Goal: Check status

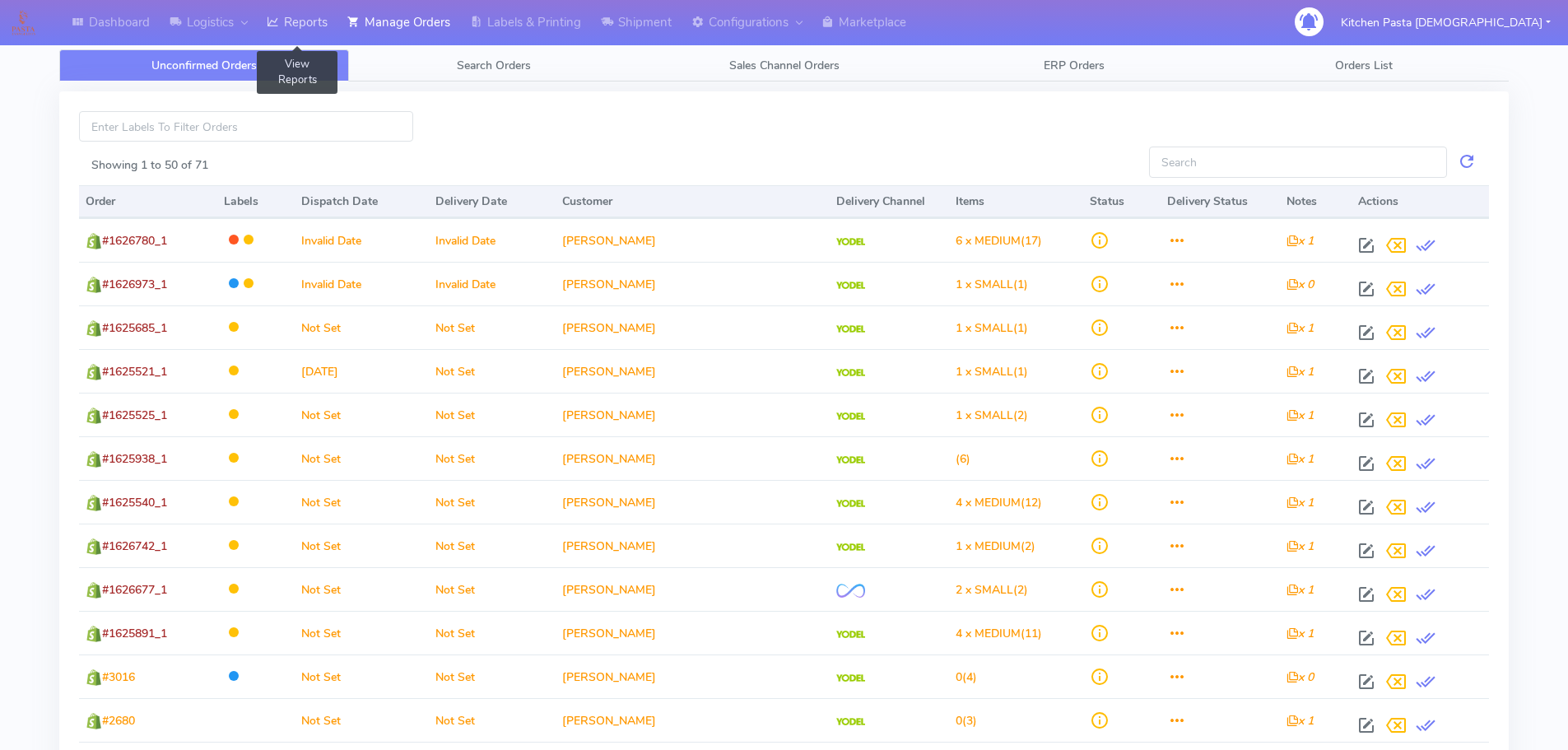
click at [294, 16] on link "Reports" at bounding box center [297, 23] width 80 height 45
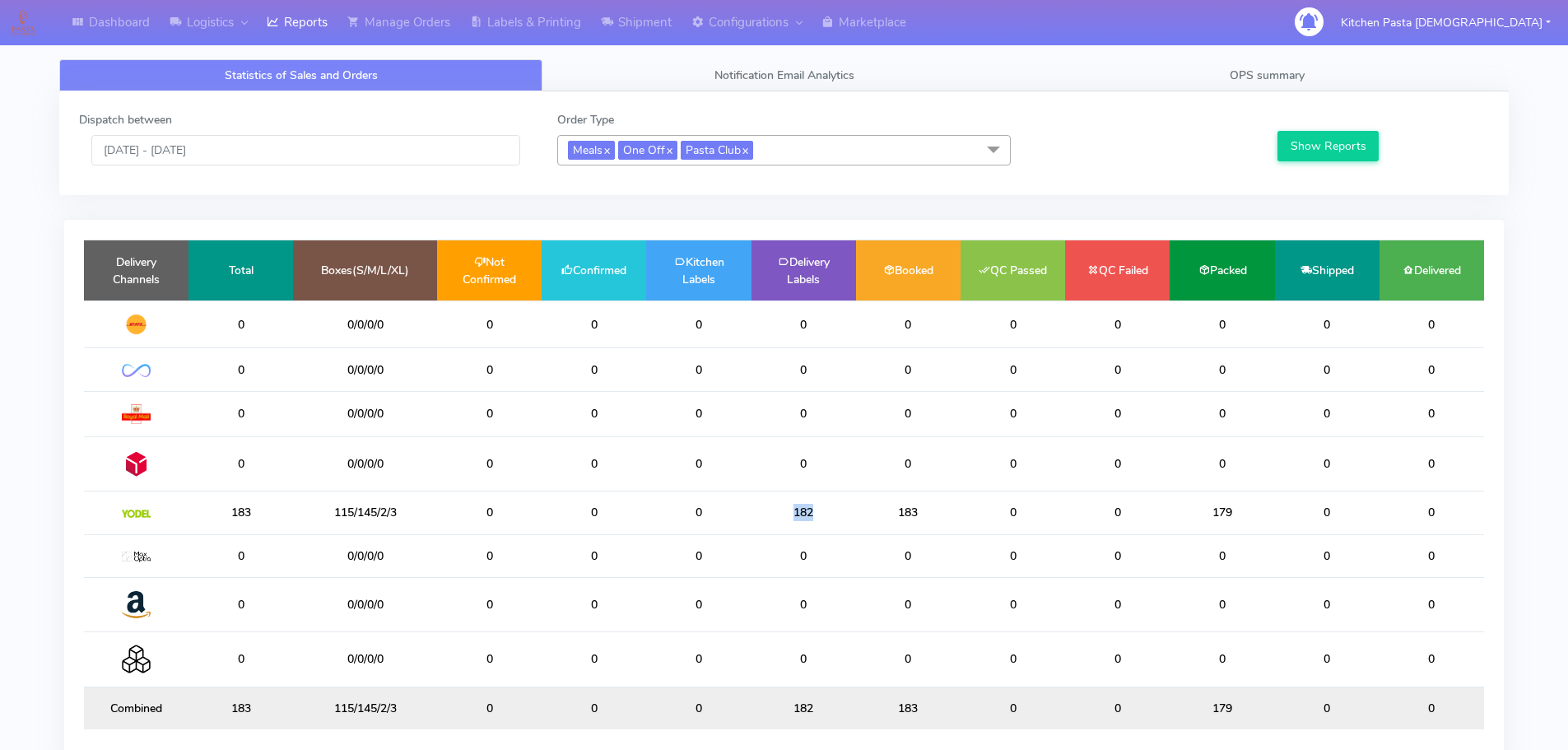
drag, startPoint x: 832, startPoint y: 520, endPoint x: 763, endPoint y: 514, distance: 69.3
click at [763, 514] on td "182" at bounding box center [804, 513] width 105 height 43
drag, startPoint x: 302, startPoint y: 36, endPoint x: 194, endPoint y: 6, distance: 112.1
click at [302, 35] on link "Reports" at bounding box center [297, 23] width 80 height 45
click at [266, 161] on input "[DATE] - [DATE]" at bounding box center [305, 150] width 429 height 30
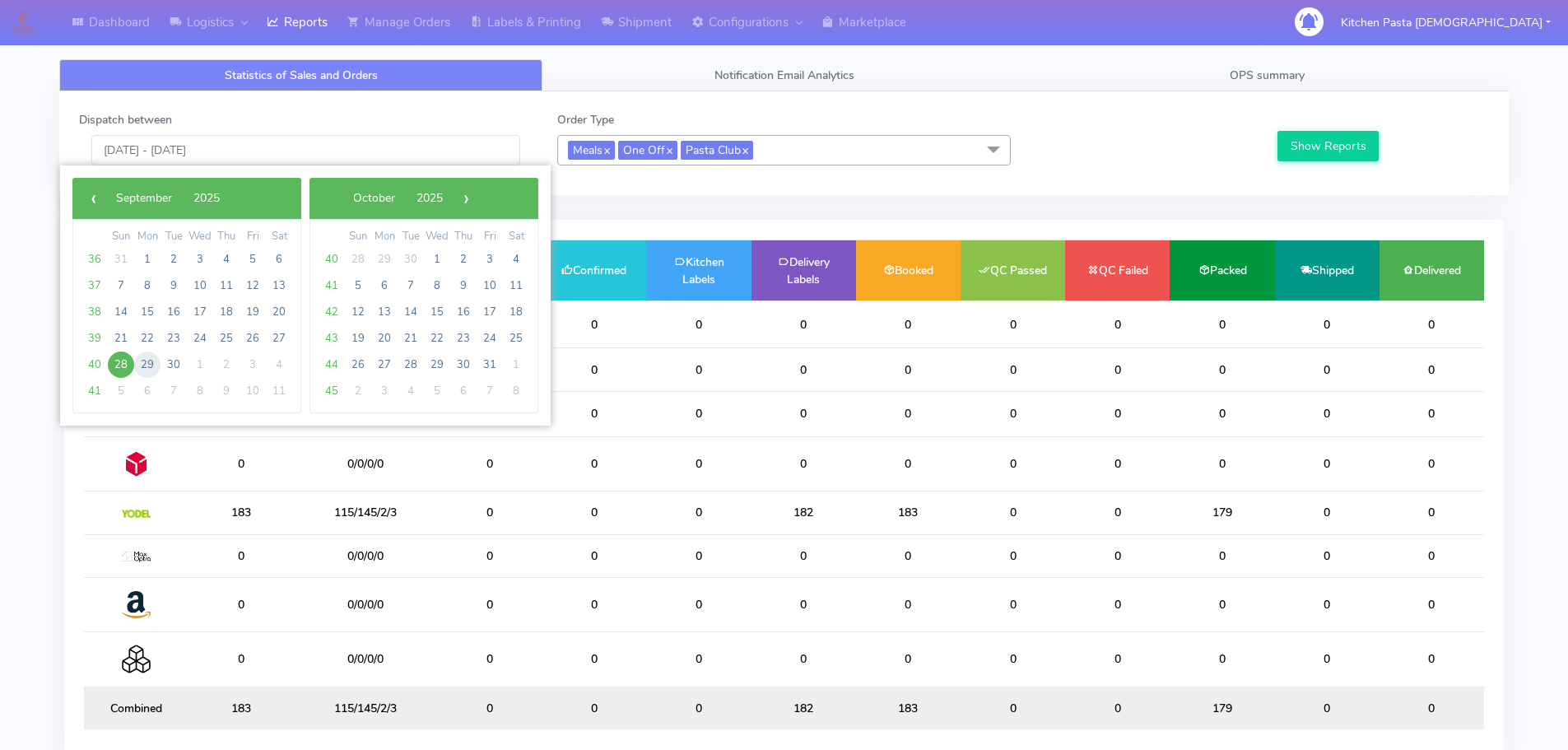
click at [141, 359] on span "29" at bounding box center [146, 364] width 26 height 26
type input "29/09/2025 - 29/09/2025"
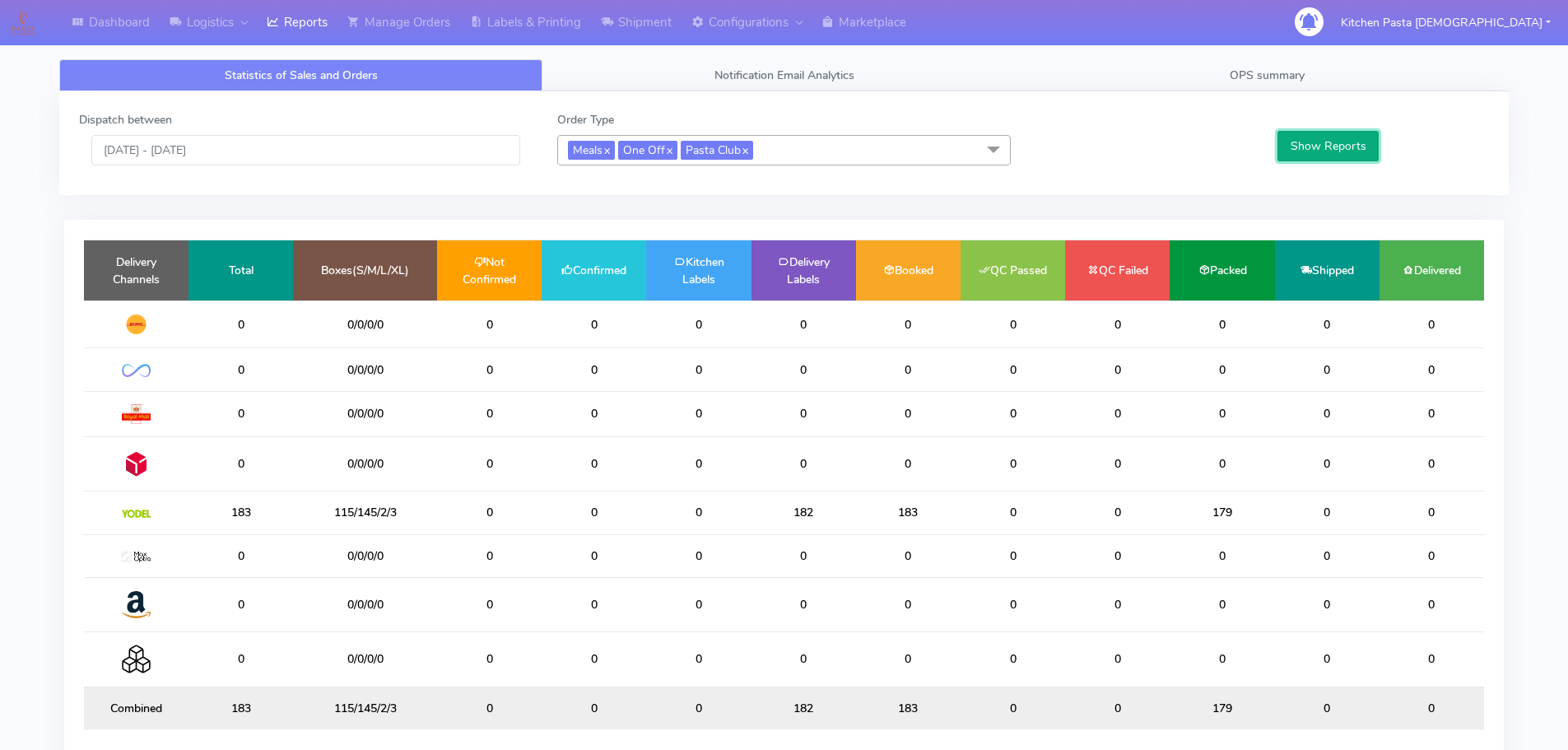
click at [1332, 160] on button "Show Reports" at bounding box center [1328, 145] width 101 height 30
click at [1330, 138] on button "Show Reports" at bounding box center [1328, 145] width 101 height 30
click at [1330, 138] on button "Show Reports" at bounding box center [1338, 145] width 101 height 30
